Goal: Transaction & Acquisition: Book appointment/travel/reservation

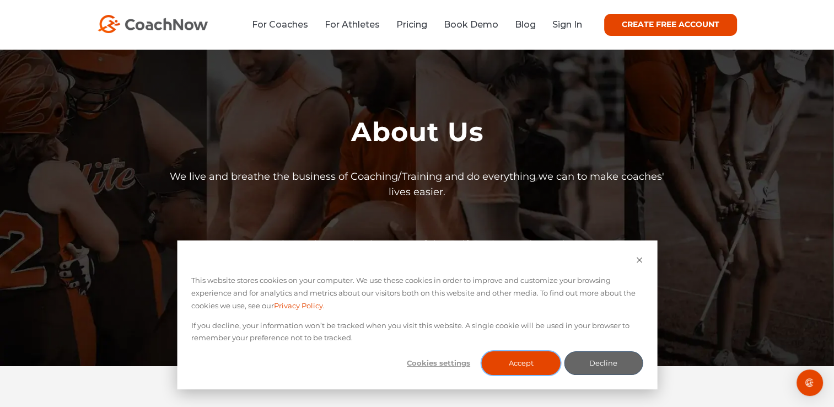
click at [535, 365] on button "Accept" at bounding box center [521, 363] width 79 height 24
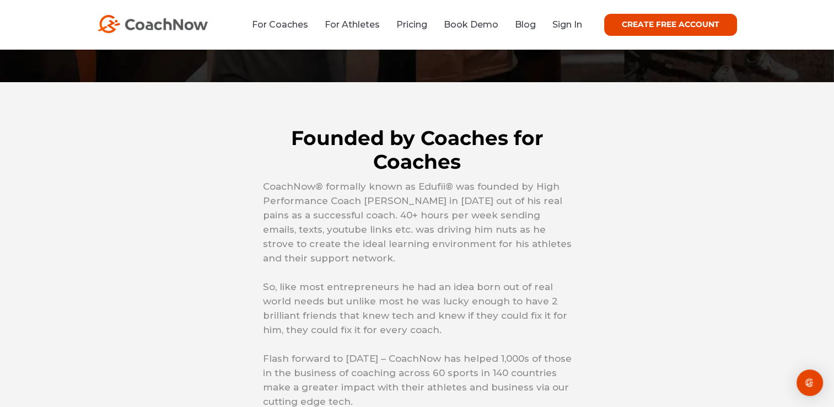
scroll to position [285, 0]
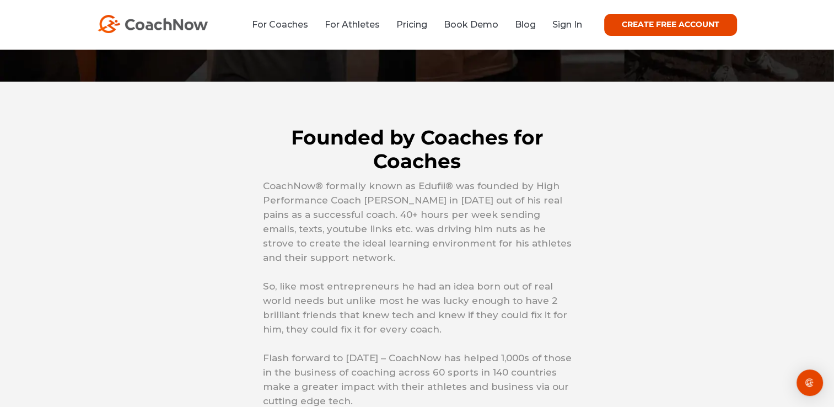
click at [156, 25] on img at bounding box center [153, 24] width 110 height 18
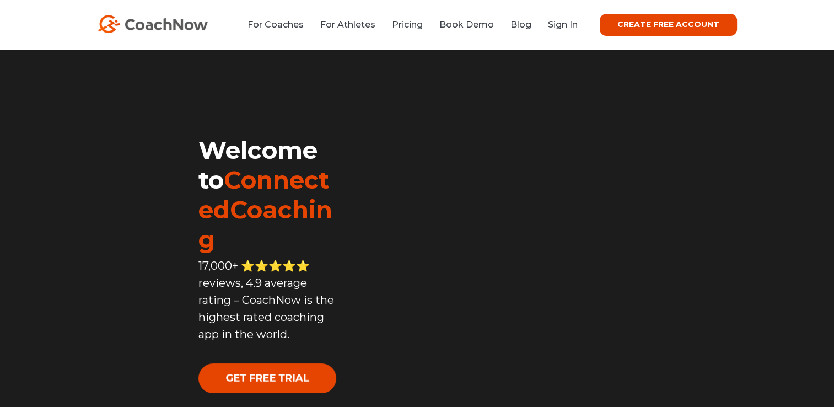
click at [282, 28] on link "For Coaches" at bounding box center [276, 24] width 56 height 10
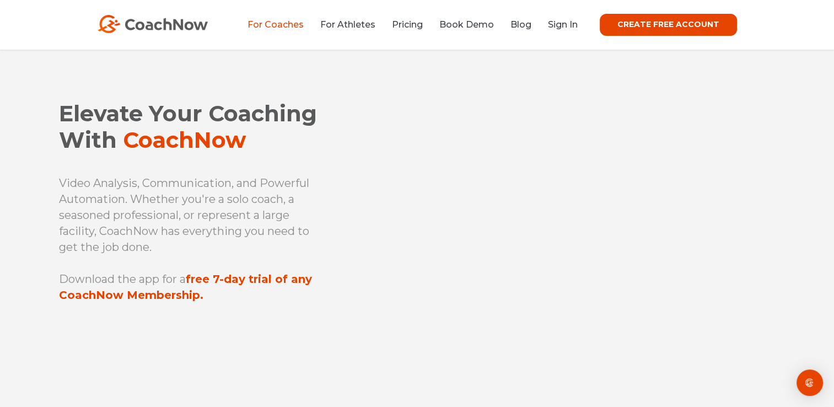
click at [343, 16] on div "For Coaches For Athletes Pricing Book Demo Blog Sign In CREATE FREE ACCOUNT CRE…" at bounding box center [418, 25] width 640 height 22
click at [404, 24] on link "Pricing" at bounding box center [407, 24] width 31 height 10
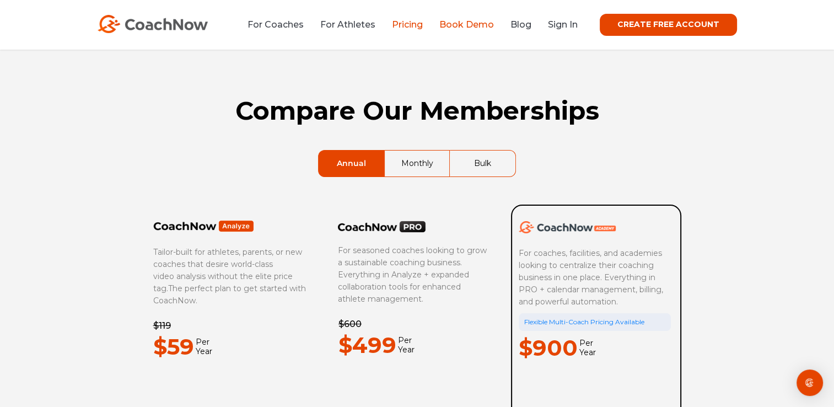
click at [453, 23] on link "Book Demo" at bounding box center [467, 24] width 55 height 10
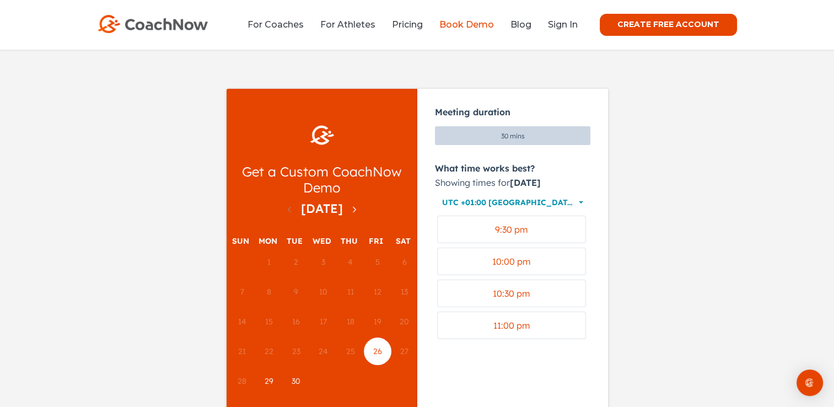
scroll to position [86, 0]
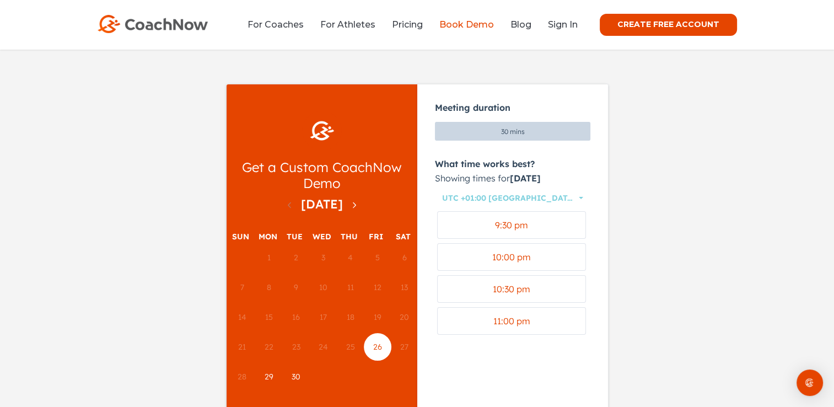
click at [578, 201] on span "Select a timezone to display available times in. Currently displaying UTC +01:0…" at bounding box center [580, 199] width 4 height 4
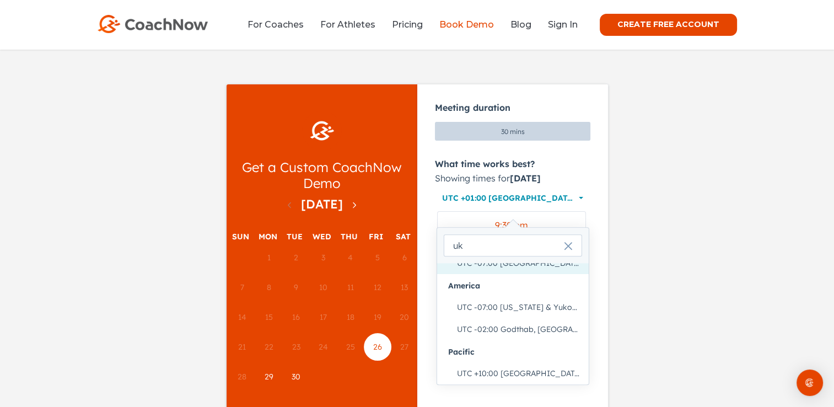
scroll to position [33, 0]
type input "uk"
click at [566, 247] on icon "Clear input" at bounding box center [568, 246] width 8 height 8
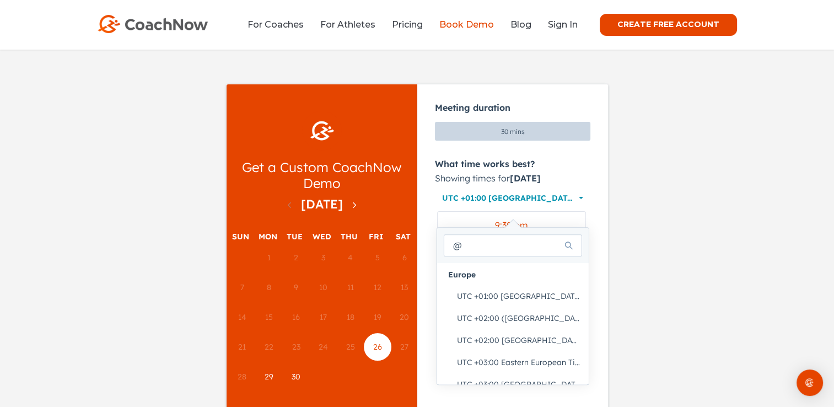
scroll to position [0, 0]
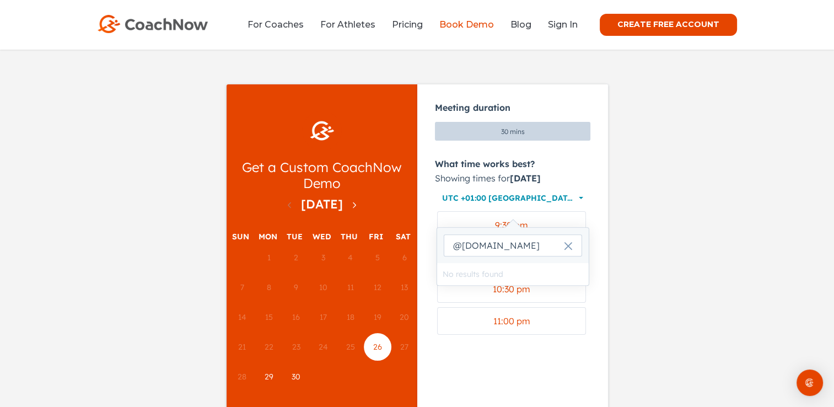
type input "@hairymenlover.com"
click at [569, 251] on div "Clear input" at bounding box center [568, 246] width 26 height 22
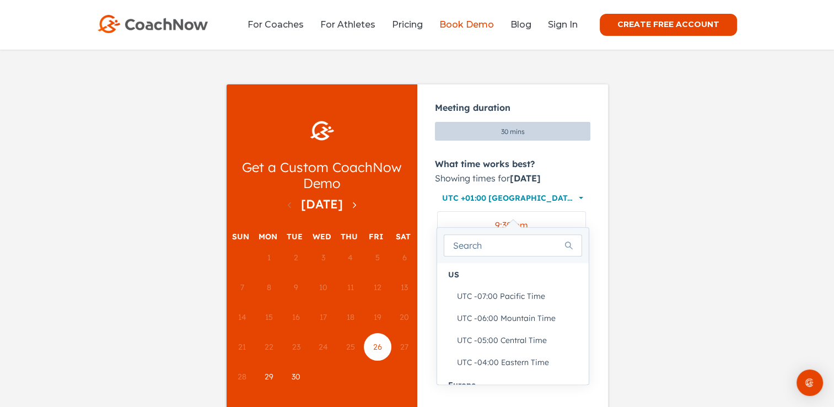
click at [666, 247] on div at bounding box center [418, 275] width 662 height 426
click at [634, 248] on div at bounding box center [418, 275] width 662 height 426
click at [166, 26] on img at bounding box center [153, 24] width 110 height 18
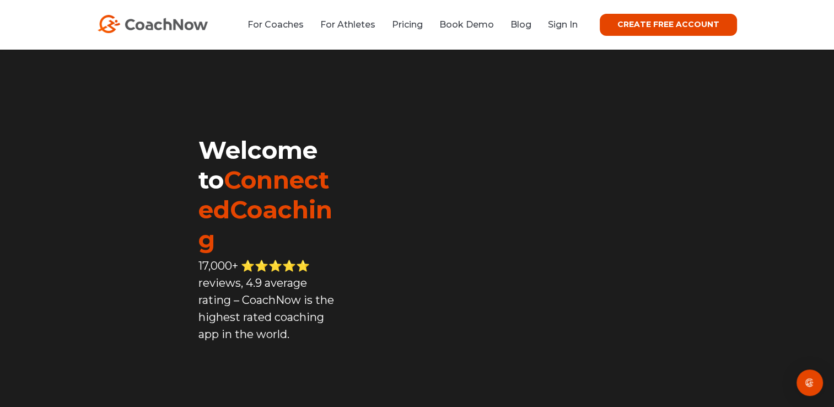
click at [298, 151] on div "Welcome to ConnectedCoaching 17,000+ ⭐️⭐️⭐️⭐️⭐️ reviews, 4.9 average rating – C…" at bounding box center [234, 250] width 207 height 369
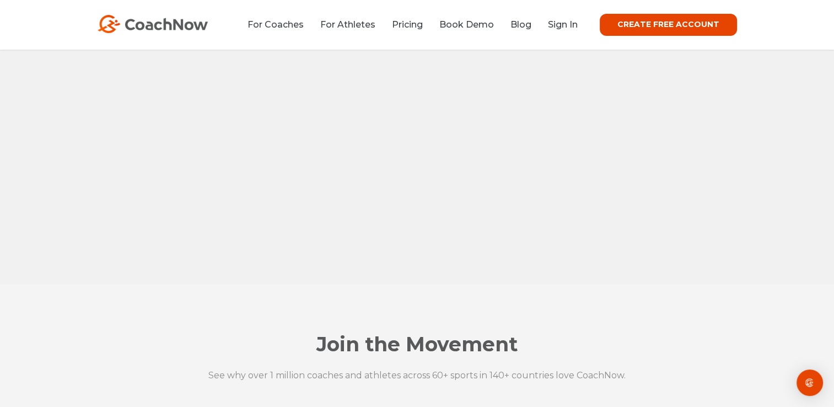
scroll to position [990, 0]
click at [290, 19] on link "For Coaches" at bounding box center [276, 24] width 56 height 10
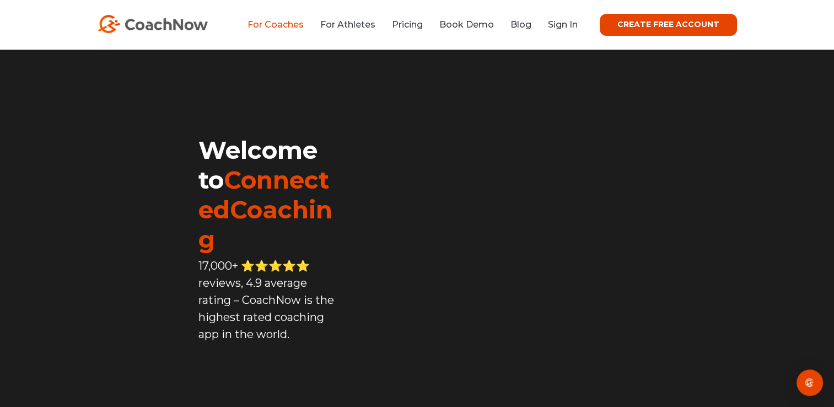
click at [292, 29] on link "For Coaches" at bounding box center [276, 24] width 56 height 10
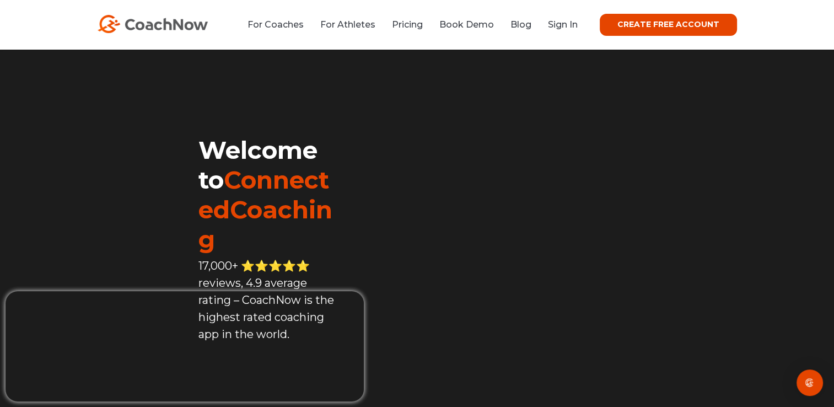
click at [314, 152] on div "Welcome to ConnectedCoaching 17,000+ ⭐️⭐️⭐️⭐️⭐️ reviews, 4.9 average rating – C…" at bounding box center [234, 250] width 207 height 369
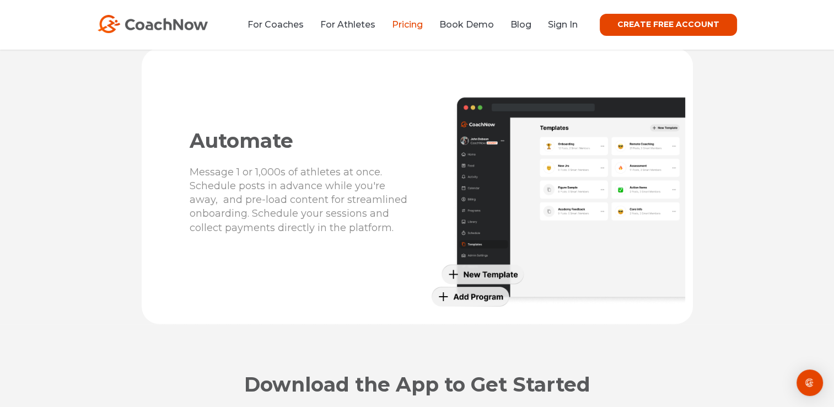
scroll to position [2710, 0]
